Goal: Book appointment/travel/reservation

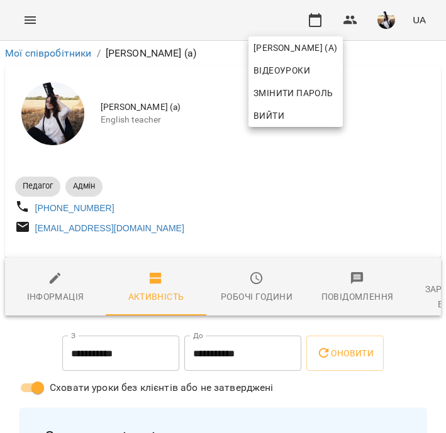
click at [308, 15] on div at bounding box center [223, 216] width 446 height 433
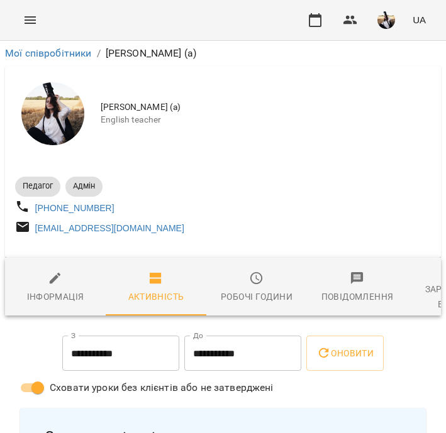
click at [308, 15] on icon "button" at bounding box center [315, 20] width 15 height 15
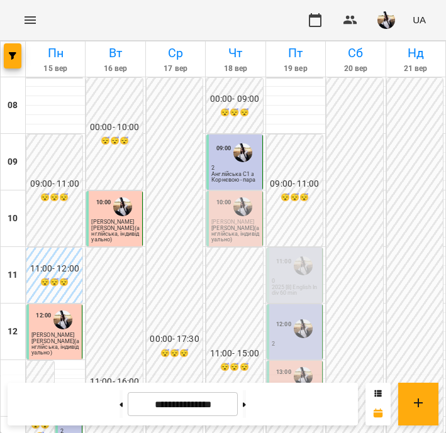
scroll to position [66, 0]
click at [299, 285] on p "2025 [8] English Indiv 60 min" at bounding box center [296, 290] width 48 height 11
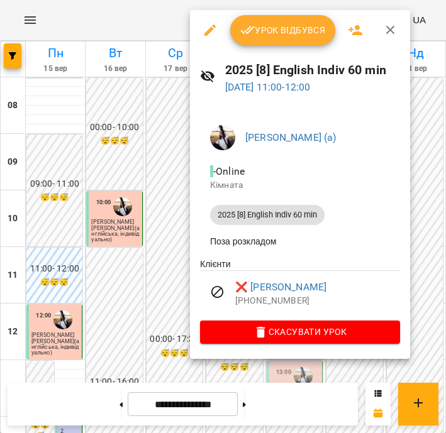
click at [394, 36] on icon "button" at bounding box center [390, 30] width 15 height 15
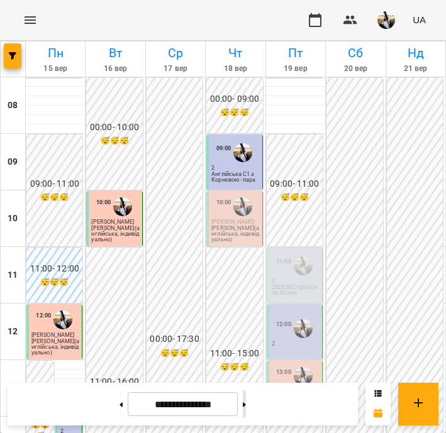
click at [246, 400] on button at bounding box center [244, 405] width 3 height 28
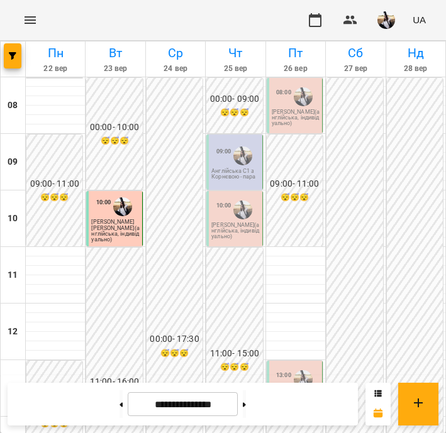
click at [174, 214] on div "00:00 - 17:30 😴😴😴" at bounding box center [175, 346] width 56 height 537
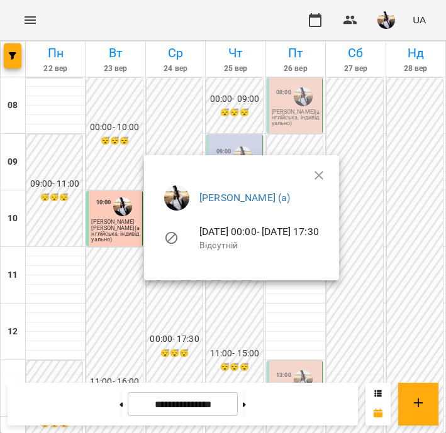
click at [145, 257] on div "[PERSON_NAME] (а) [DATE] 00:00 - [DATE] 17:30 Відсутній" at bounding box center [241, 222] width 195 height 115
click at [329, 176] on ul "[PERSON_NAME] (а) [DATE] 00:00 - [DATE] 17:30 Відсутній" at bounding box center [241, 221] width 175 height 90
click at [326, 170] on icon "button" at bounding box center [318, 175] width 15 height 15
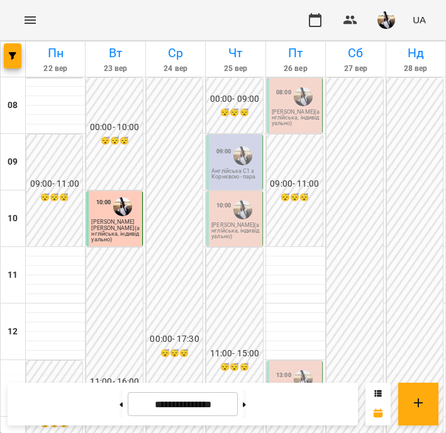
scroll to position [301, 0]
click at [120, 408] on button at bounding box center [121, 405] width 3 height 28
type input "**********"
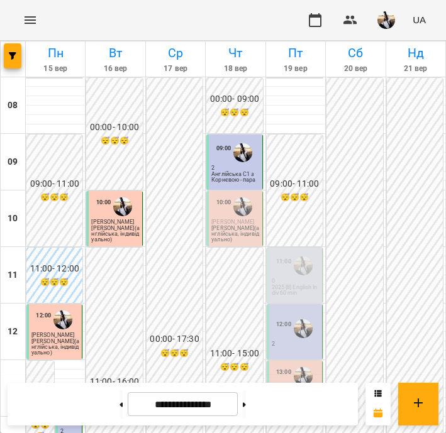
scroll to position [105, 0]
click at [279, 342] on p "2" at bounding box center [296, 345] width 48 height 6
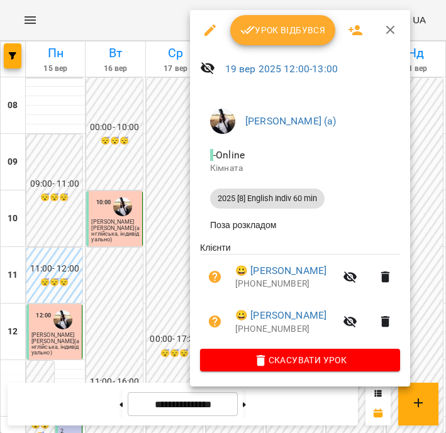
click at [386, 33] on icon "button" at bounding box center [390, 30] width 9 height 9
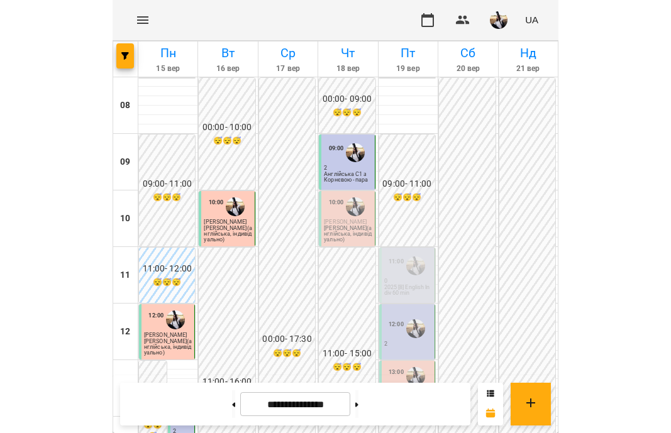
scroll to position [0, 0]
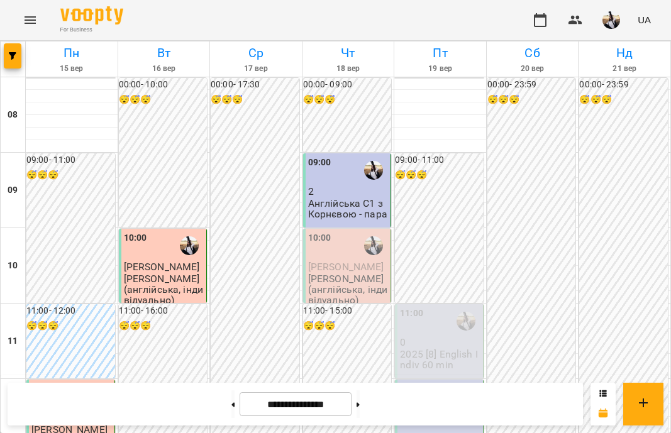
scroll to position [655, 0]
